Goal: Check status: Check status

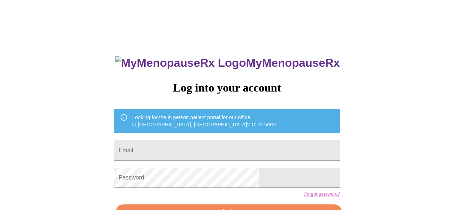
click at [245, 143] on input "Email" at bounding box center [227, 150] width 226 height 20
type input "[EMAIL_ADDRESS][DOMAIN_NAME]"
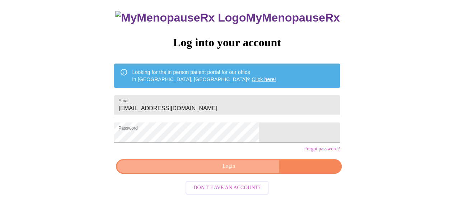
click at [238, 171] on span "Login" at bounding box center [228, 166] width 209 height 9
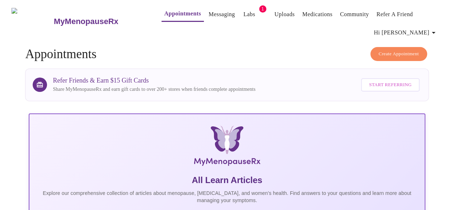
click at [244, 10] on link "Labs" at bounding box center [250, 14] width 12 height 10
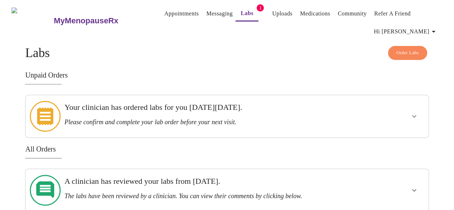
click at [419, 114] on icon "show more" at bounding box center [414, 116] width 9 height 9
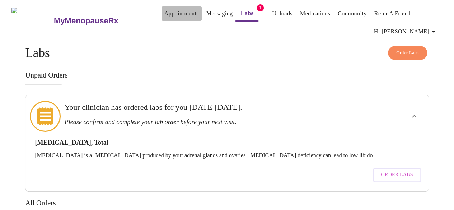
click at [171, 15] on link "Appointments" at bounding box center [182, 14] width 34 height 10
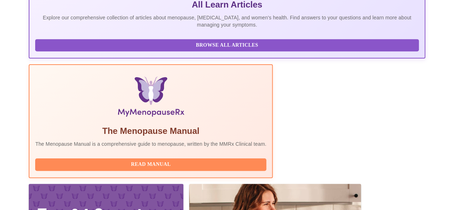
scroll to position [251, 0]
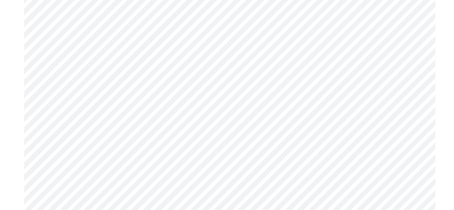
scroll to position [2014, 0]
